Goal: Contribute content: Add original content to the website for others to see

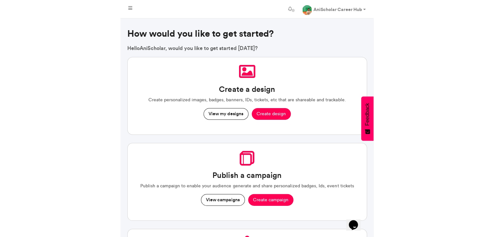
scroll to position [218, 81]
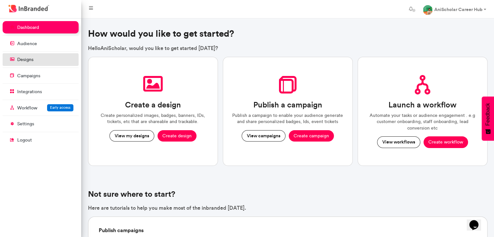
click at [45, 63] on link "designs" at bounding box center [41, 59] width 76 height 12
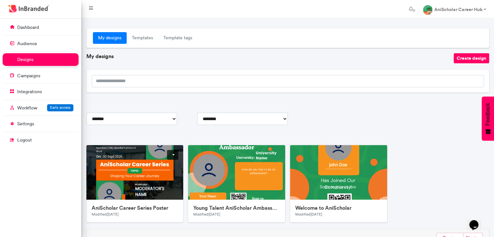
scroll to position [32, 0]
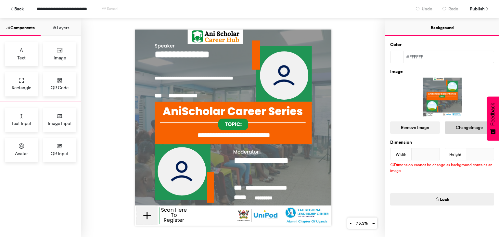
click at [458, 125] on button "Change Image" at bounding box center [469, 127] width 50 height 12
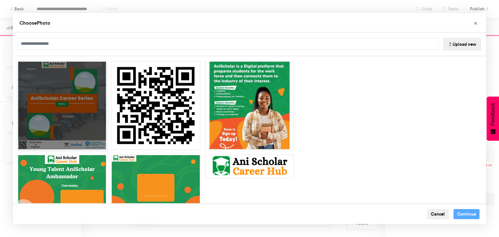
click at [60, 103] on div "Choose Image" at bounding box center [62, 105] width 89 height 89
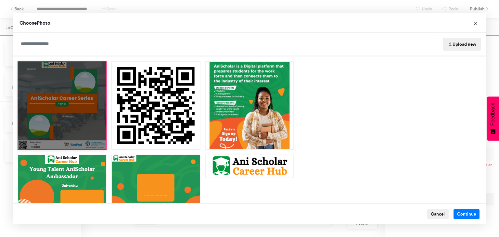
click at [51, 114] on div "Choose Image" at bounding box center [62, 105] width 89 height 89
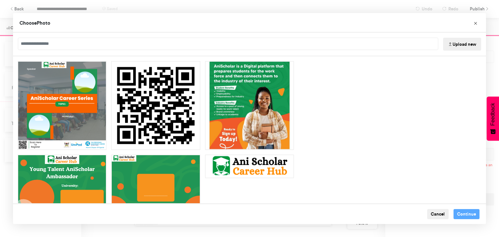
click at [465, 47] on button "Upload new" at bounding box center [462, 44] width 38 height 13
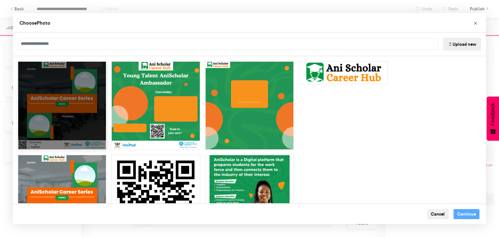
click at [51, 90] on div "Choose Image" at bounding box center [62, 105] width 89 height 89
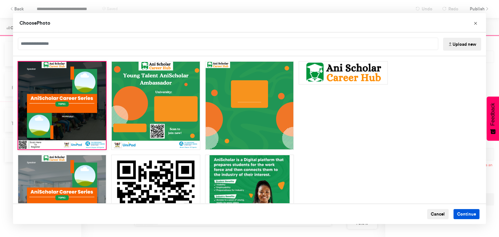
click at [463, 218] on button "Continue" at bounding box center [466, 214] width 26 height 10
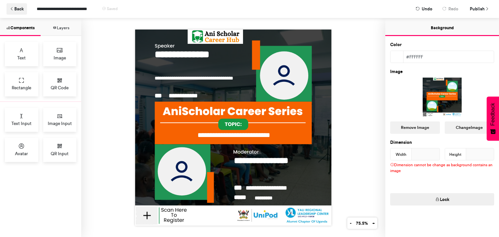
click at [21, 12] on button "Back" at bounding box center [16, 8] width 20 height 11
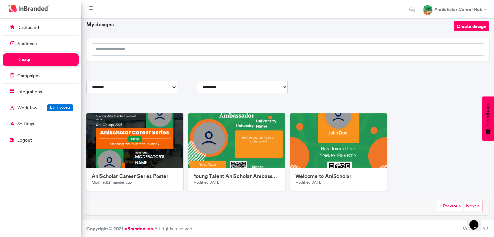
click at [374, 82] on div "**********" at bounding box center [287, 105] width 403 height 218
